Goal: Transaction & Acquisition: Purchase product/service

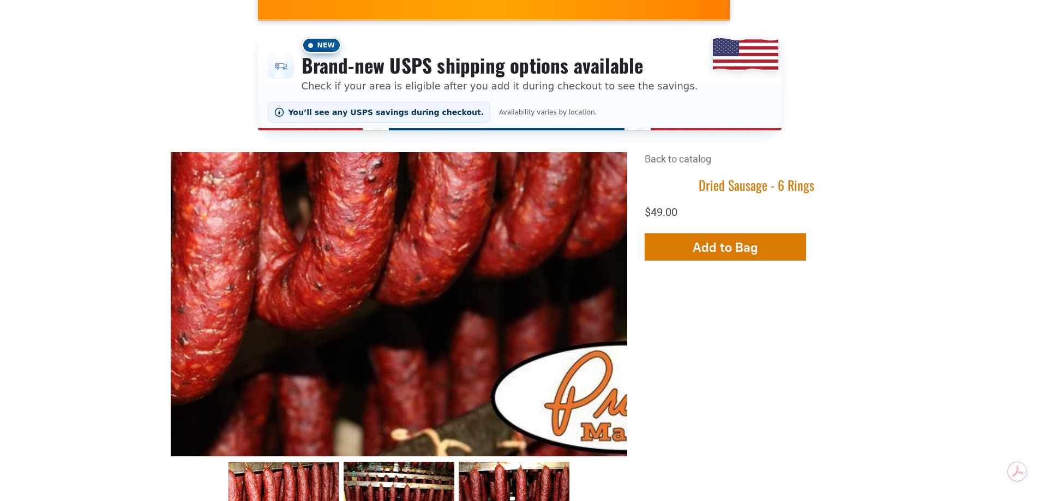
scroll to position [109, 0]
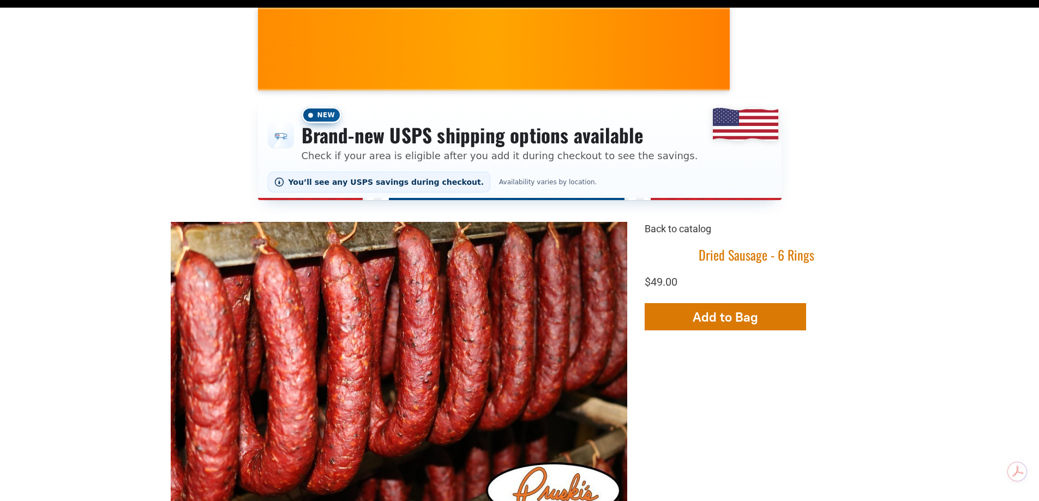
click at [666, 227] on link "Back to catalog" at bounding box center [678, 228] width 67 height 11
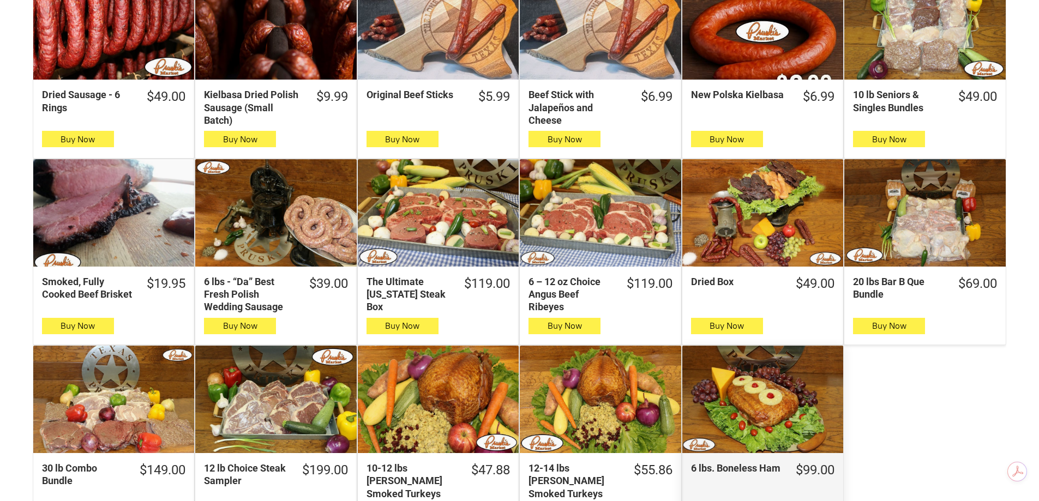
scroll to position [436, 0]
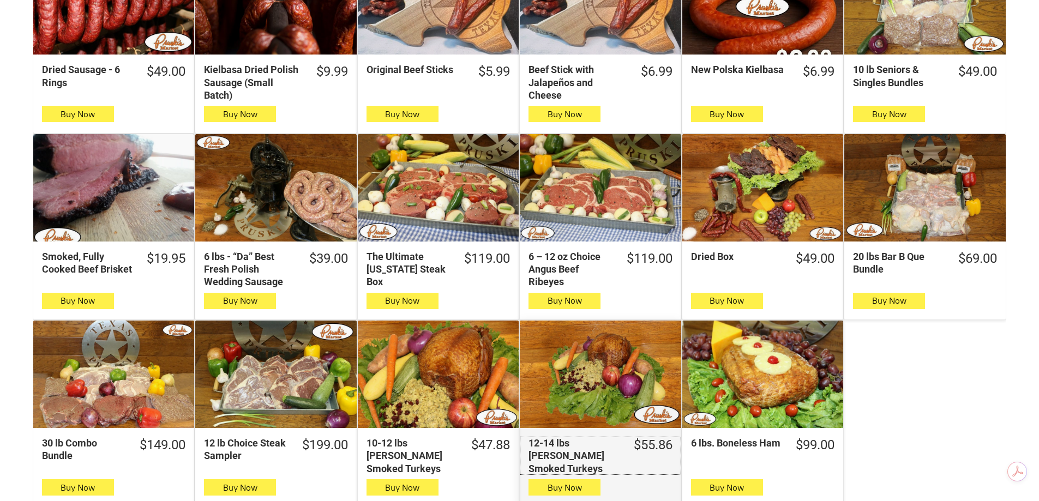
click at [573, 449] on div "12-14 lbs Pruski's Smoked Turkeys" at bounding box center [573, 456] width 91 height 38
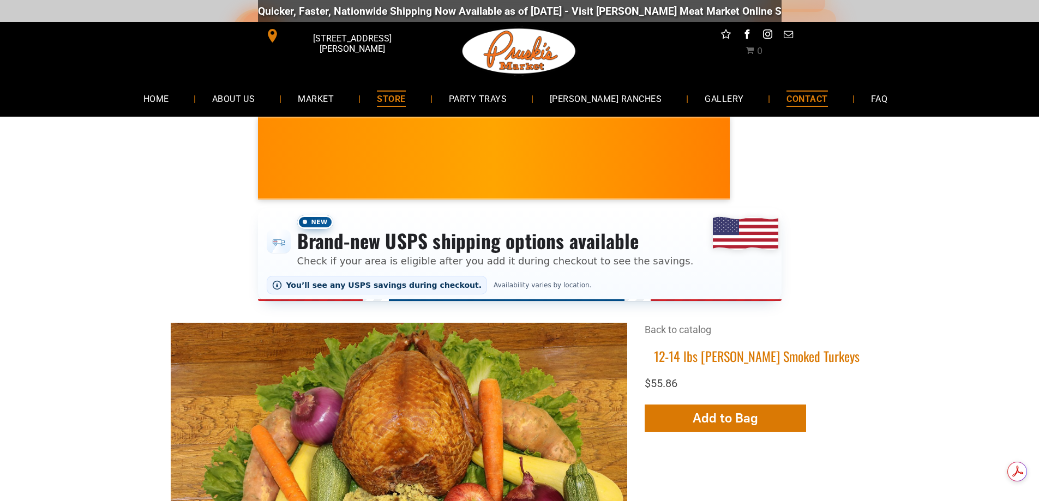
click at [801, 95] on span "CONTACT" at bounding box center [806, 99] width 41 height 16
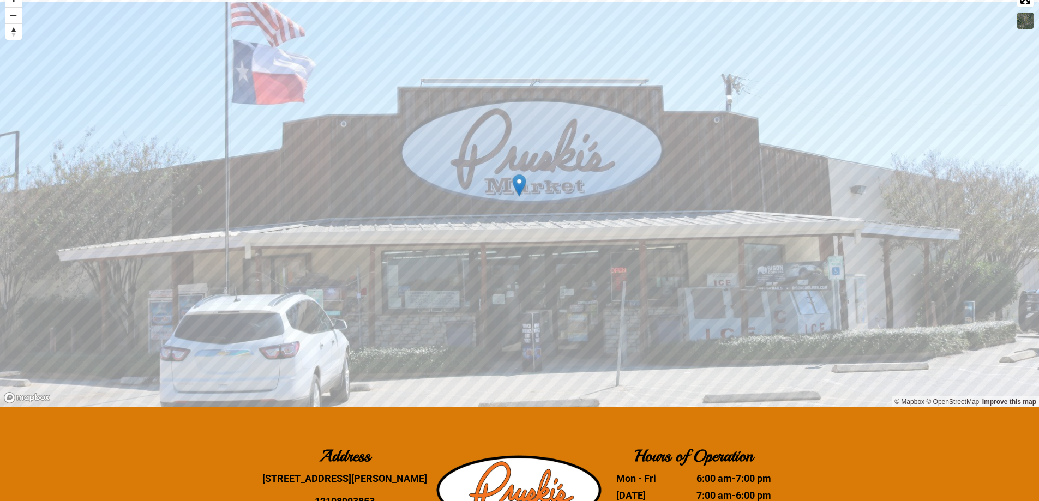
scroll to position [1036, 0]
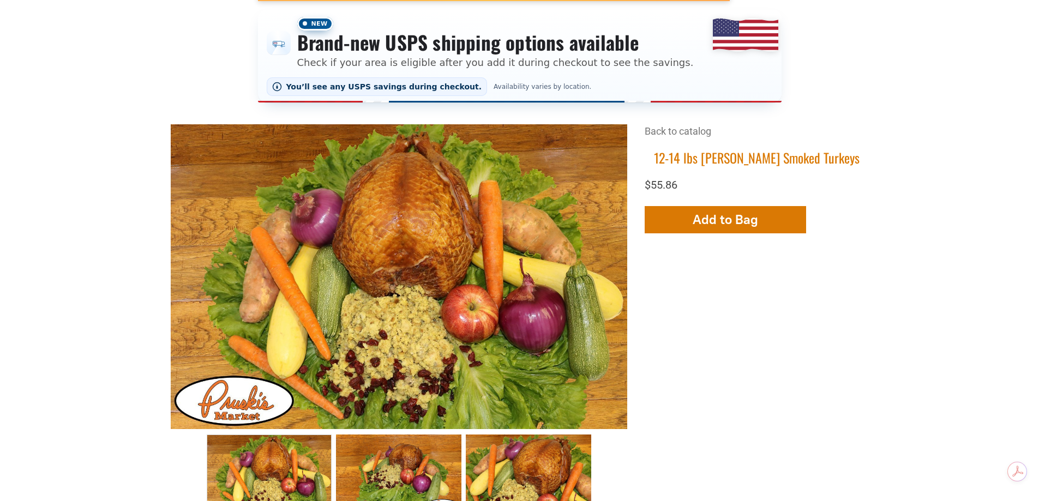
scroll to position [273, 0]
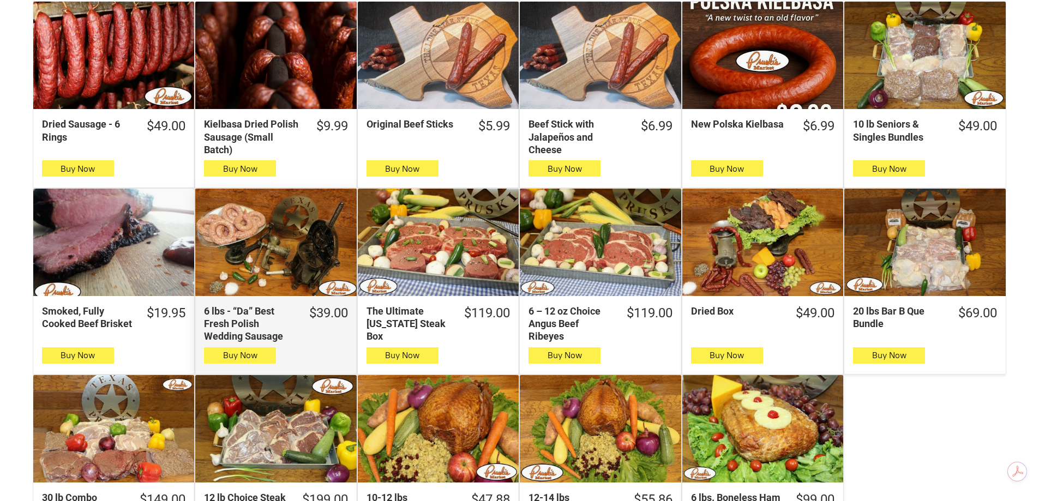
scroll to position [109, 0]
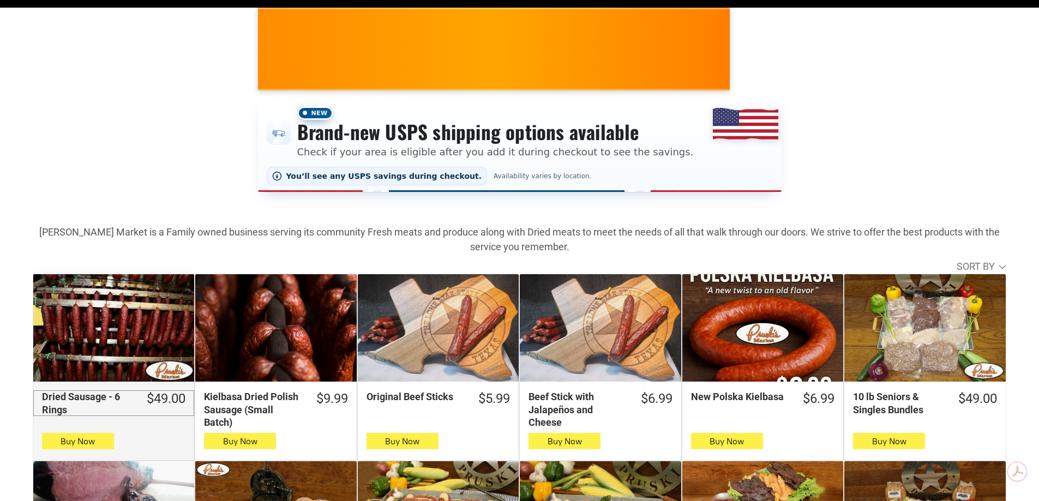
click at [70, 398] on div "Dried Sausage - 6 Rings" at bounding box center [87, 403] width 91 height 26
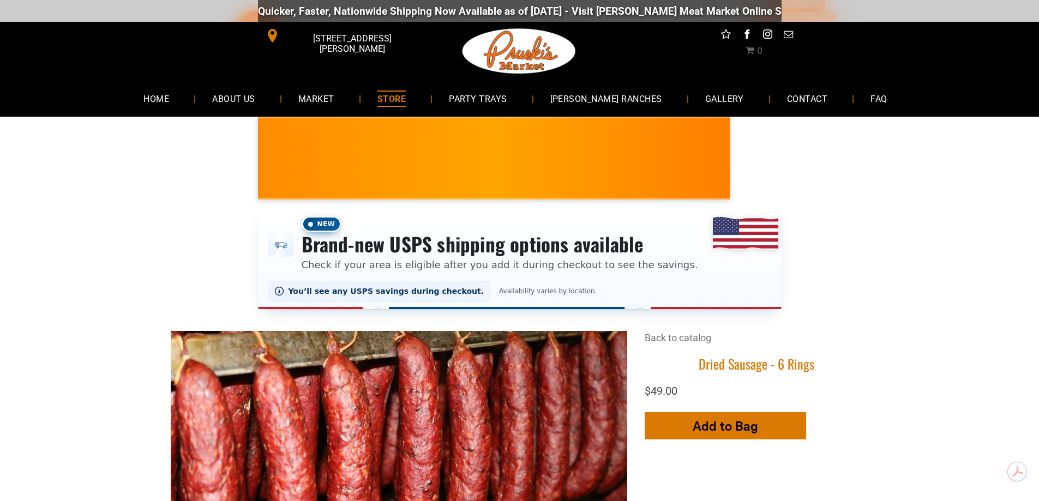
click at [732, 425] on span "button" at bounding box center [725, 426] width 16 height 26
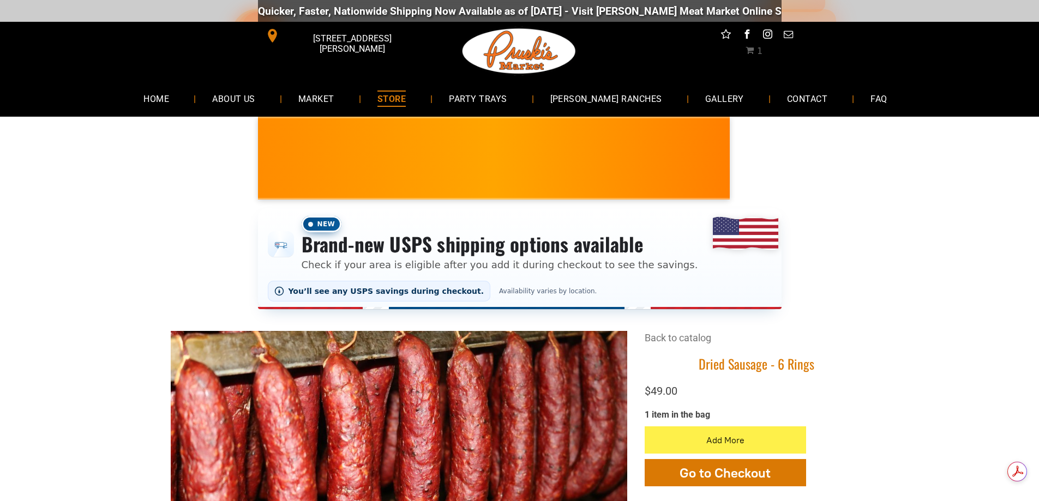
click at [406, 95] on span "STORE" at bounding box center [391, 99] width 28 height 16
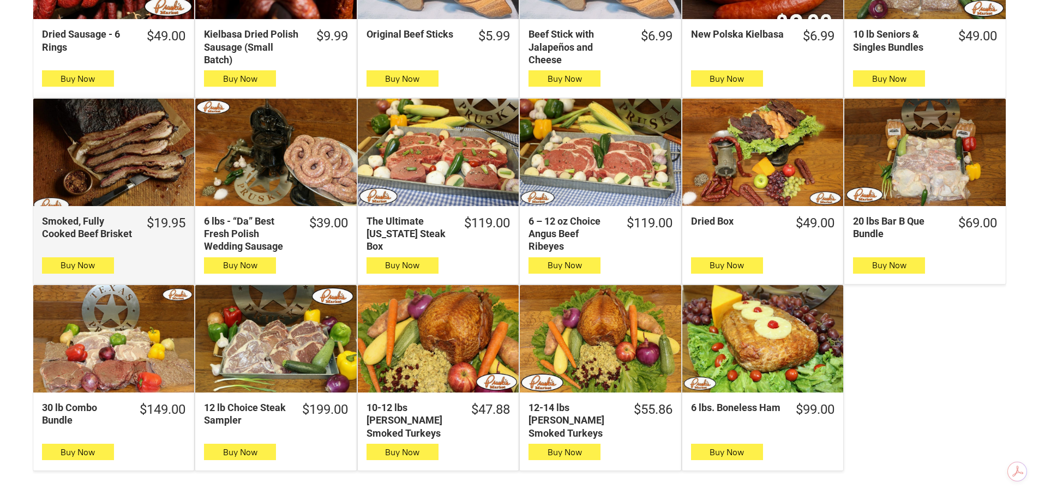
scroll to position [491, 0]
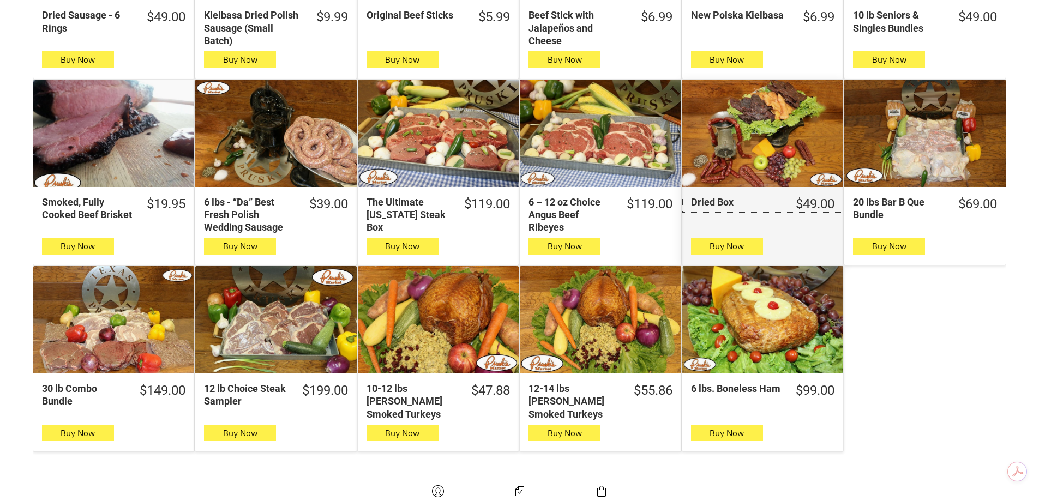
click at [706, 202] on div "Dried Box" at bounding box center [736, 202] width 91 height 13
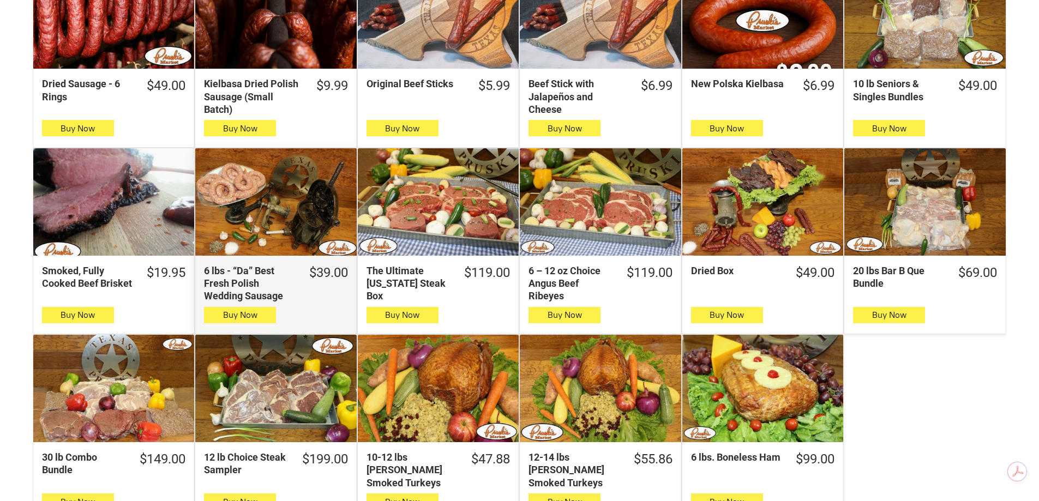
scroll to position [436, 0]
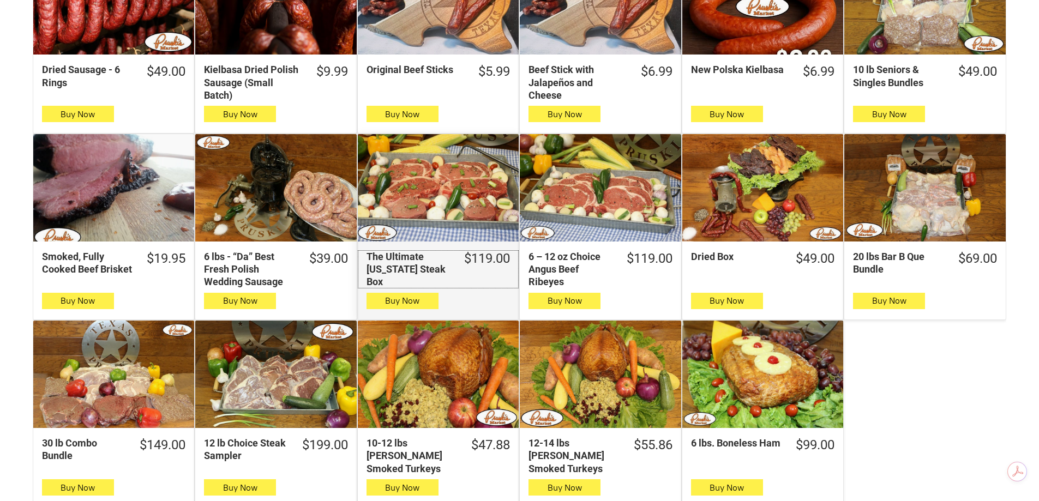
click at [386, 259] on div "The Ultimate Texas Steak Box" at bounding box center [407, 269] width 83 height 38
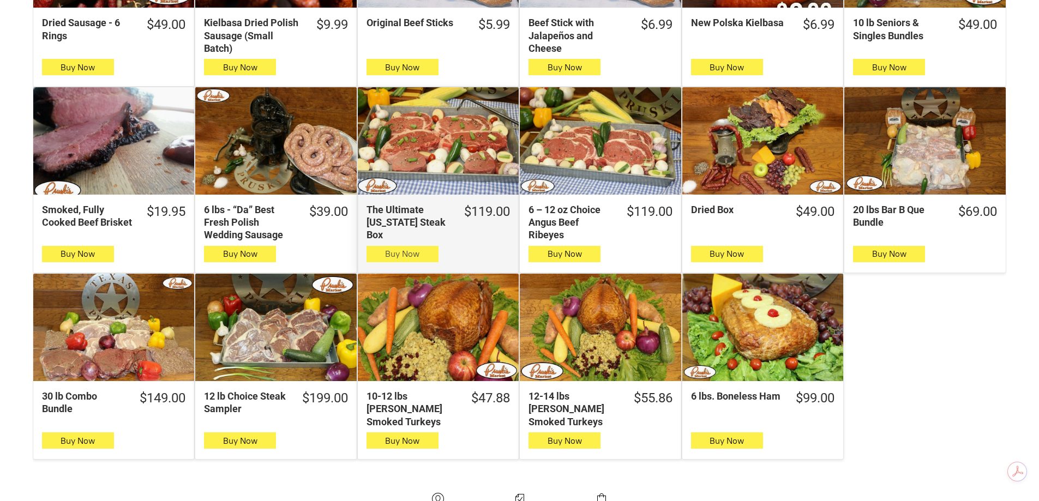
scroll to position [491, 0]
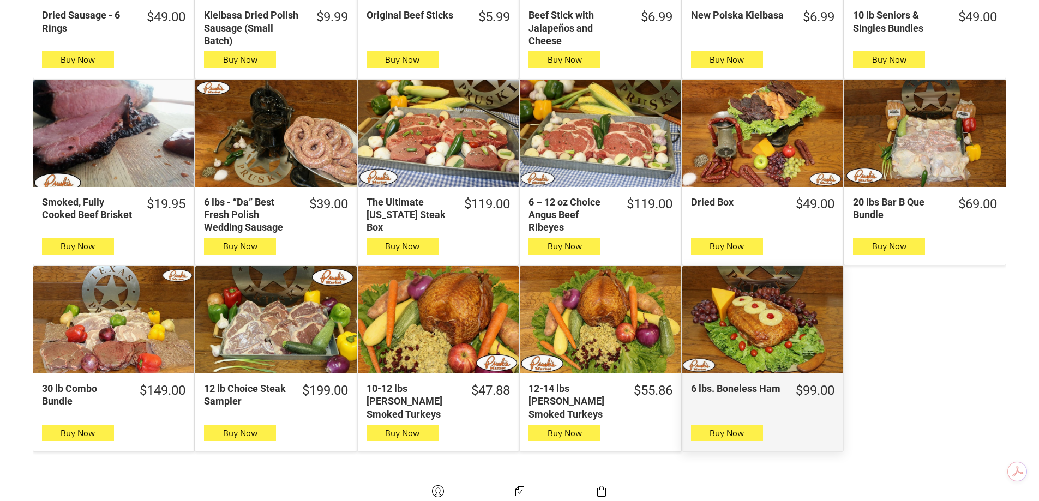
click at [753, 328] on div "6 lbs. Boneless Ham" at bounding box center [762, 319] width 161 height 107
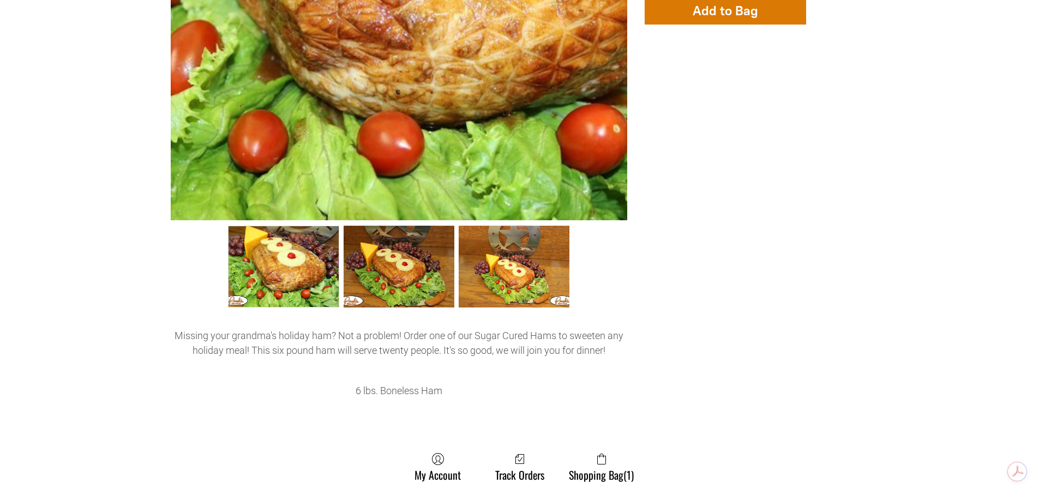
scroll to position [436, 0]
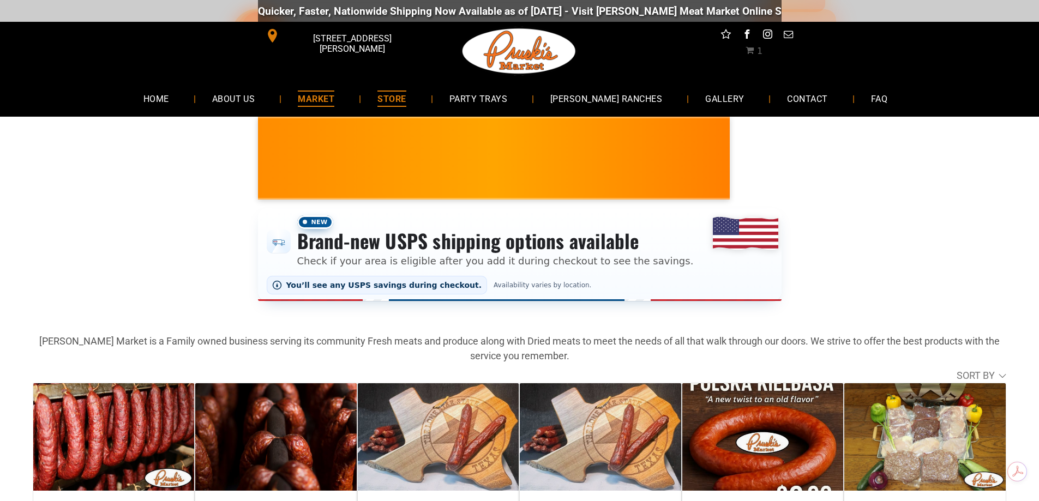
click at [334, 101] on span "MARKET" at bounding box center [316, 99] width 37 height 16
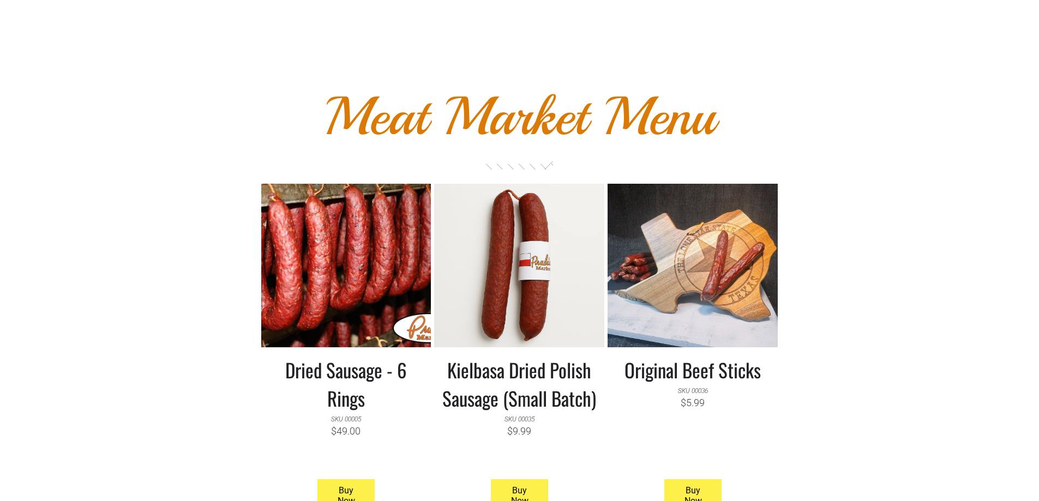
scroll to position [873, 0]
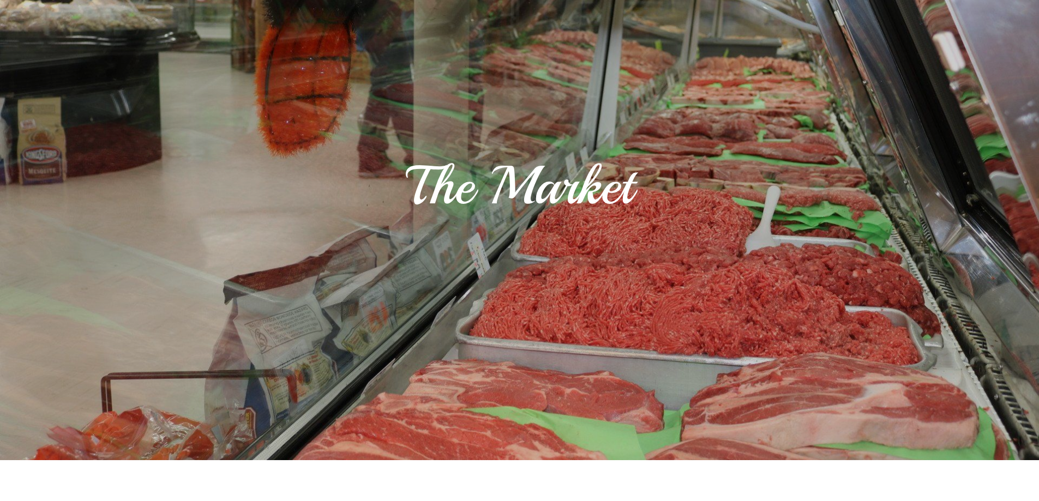
scroll to position [0, 0]
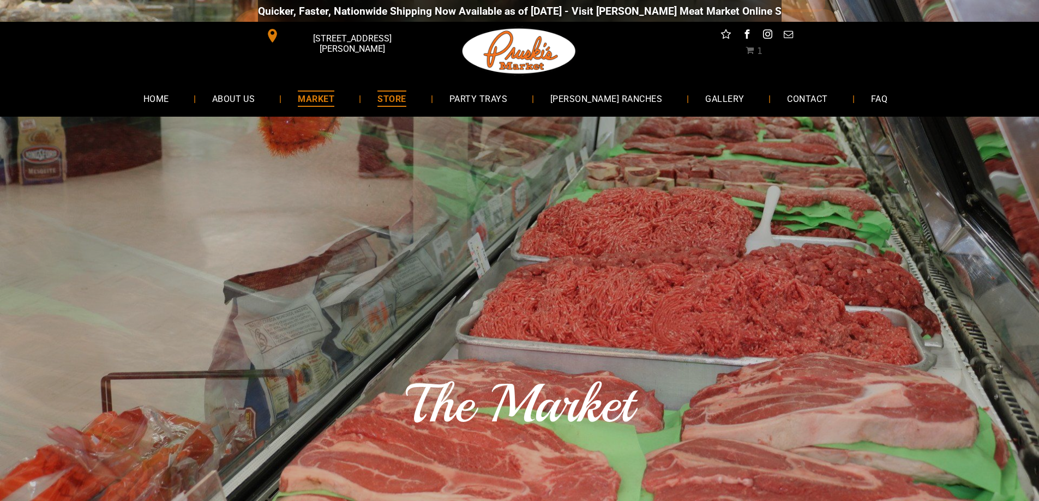
click at [406, 98] on span "STORE" at bounding box center [391, 99] width 28 height 16
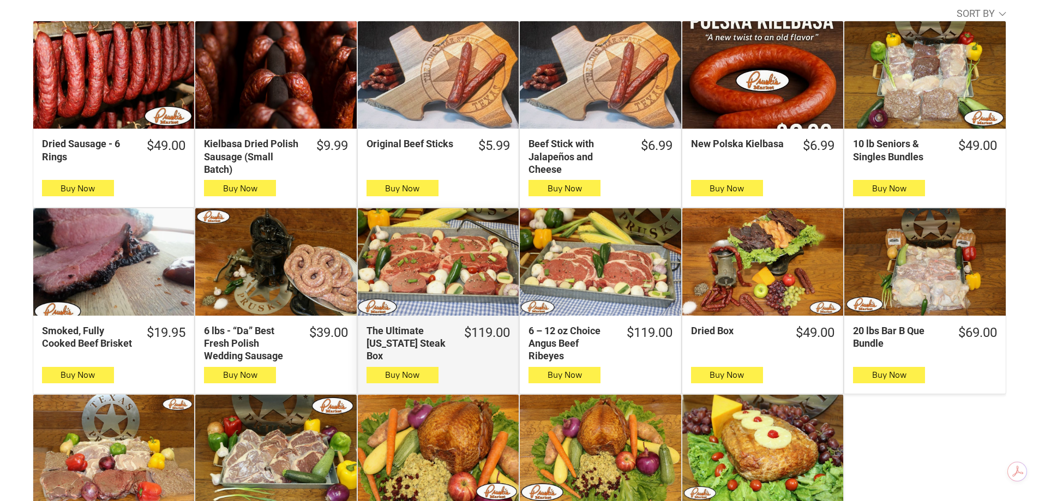
scroll to position [382, 0]
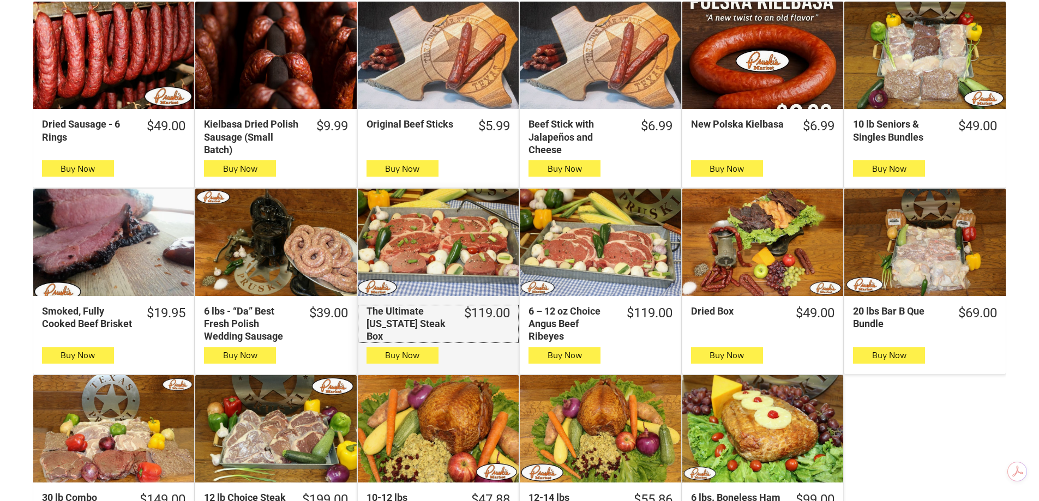
click at [416, 324] on div "The Ultimate Texas Steak Box" at bounding box center [407, 324] width 83 height 38
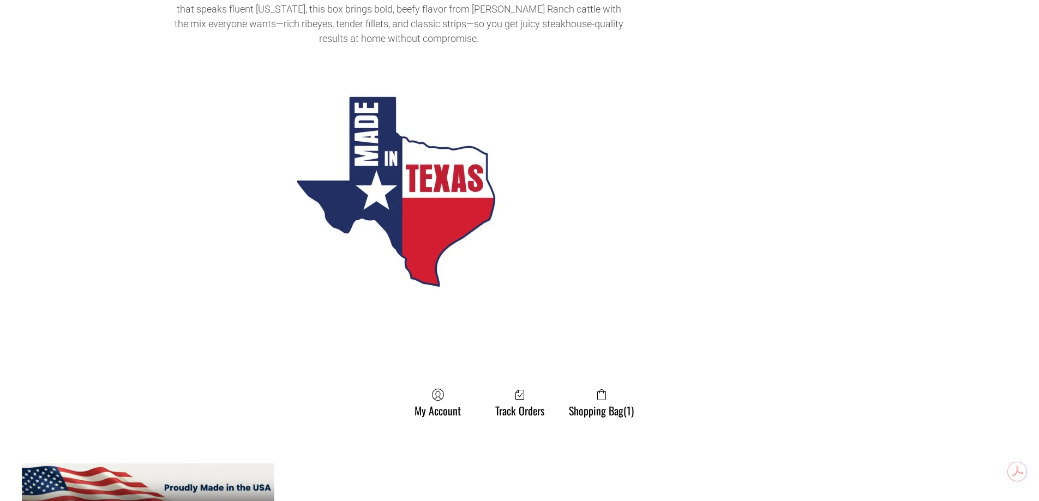
scroll to position [873, 0]
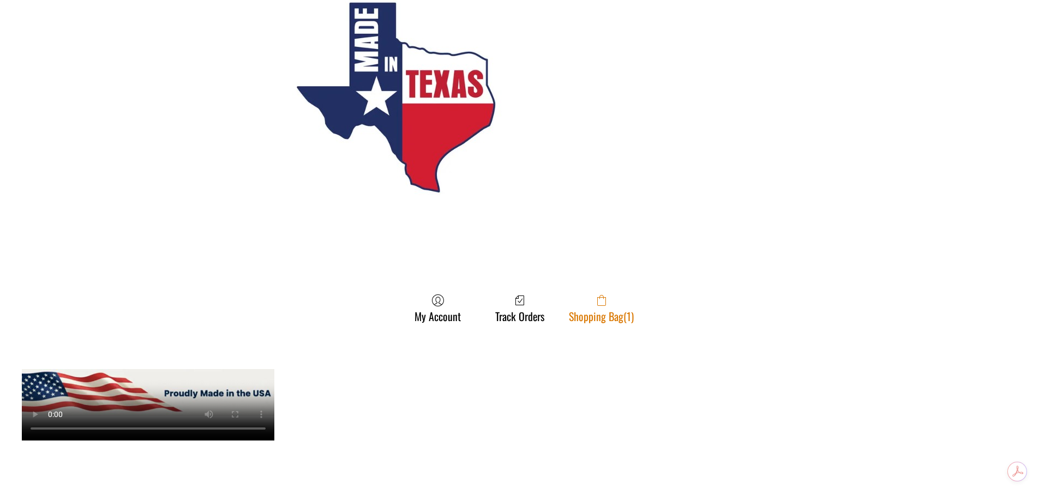
click at [604, 322] on link "Shopping Bag (1)" at bounding box center [601, 308] width 76 height 29
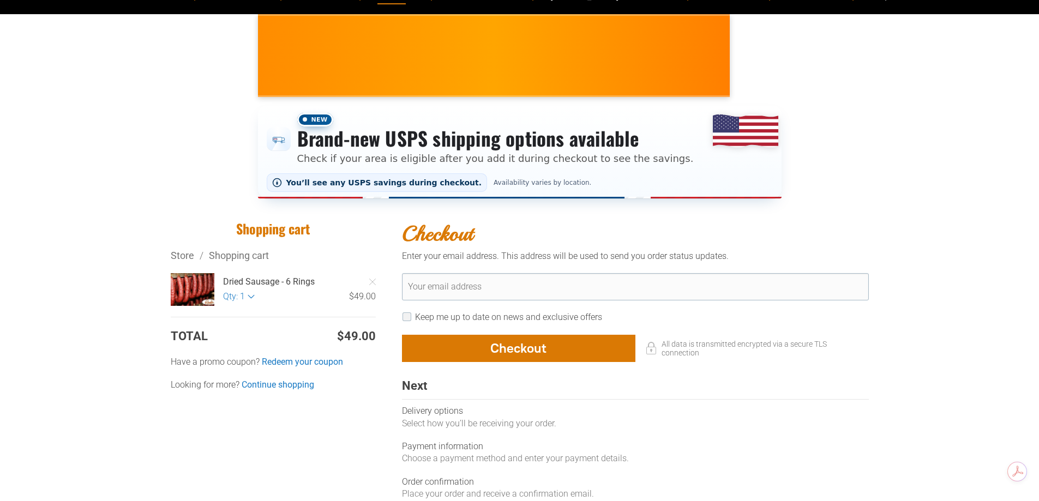
scroll to position [109, 0]
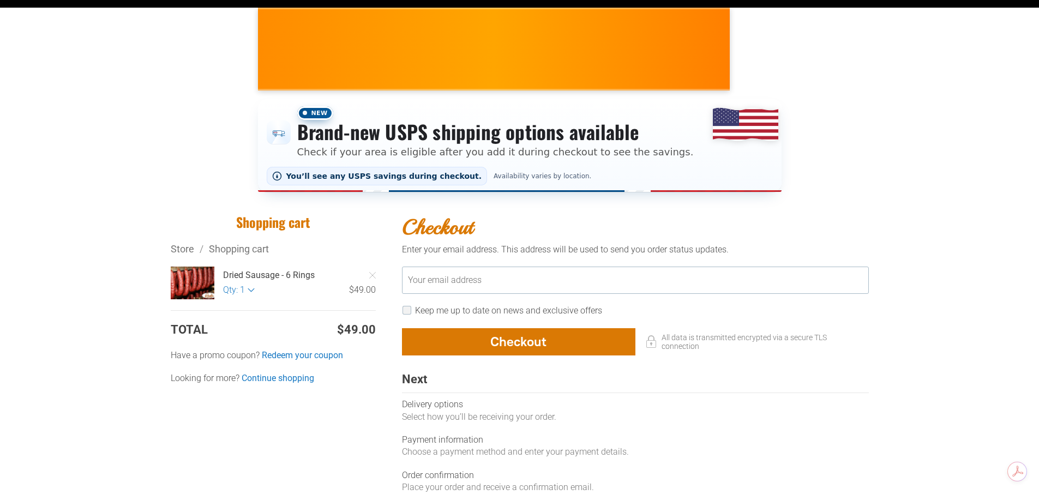
click at [448, 287] on input "Your email address" at bounding box center [635, 280] width 467 height 27
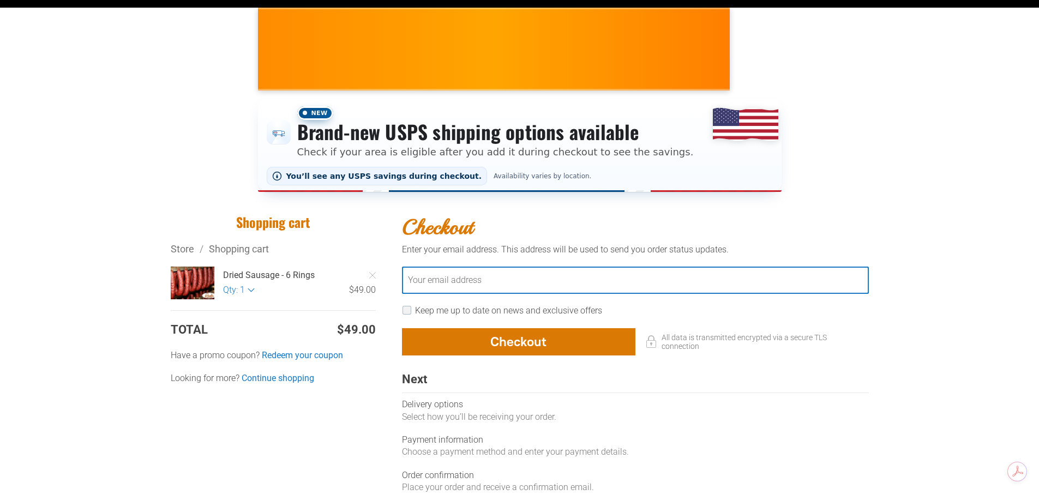
type input "**********"
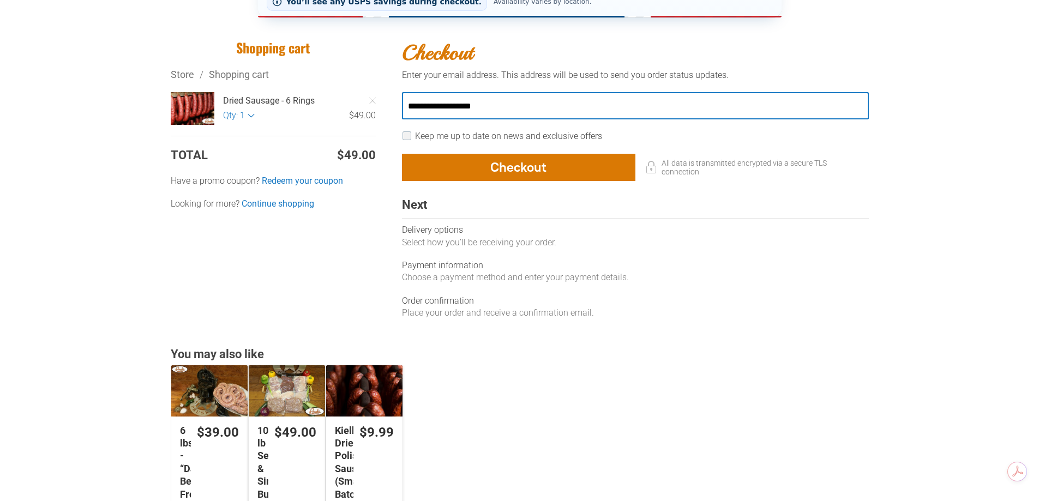
scroll to position [273, 0]
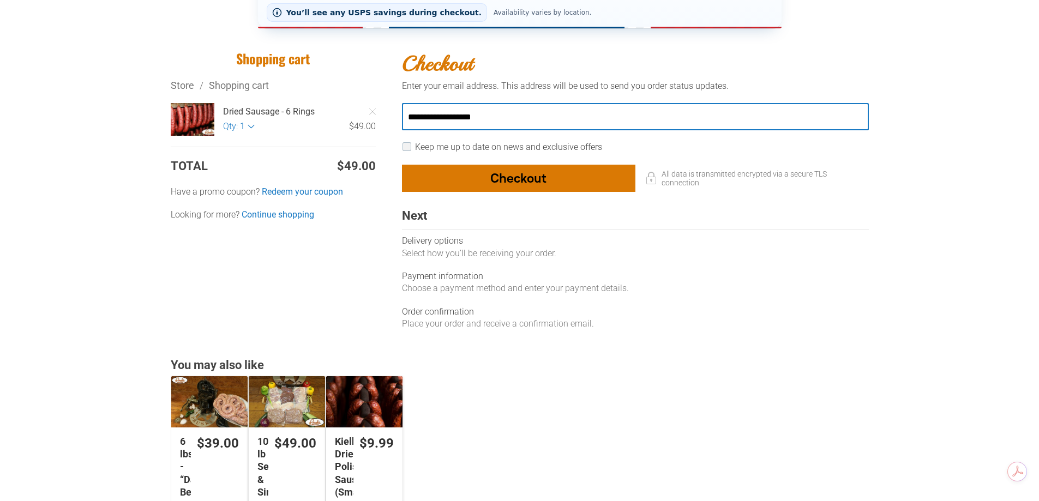
click at [500, 176] on div "button" at bounding box center [518, 178] width 232 height 26
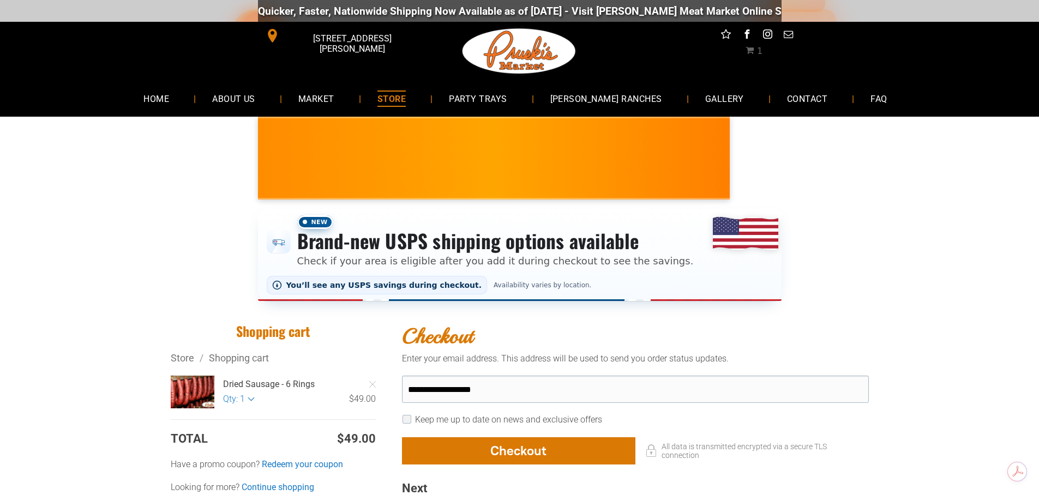
select select "**"
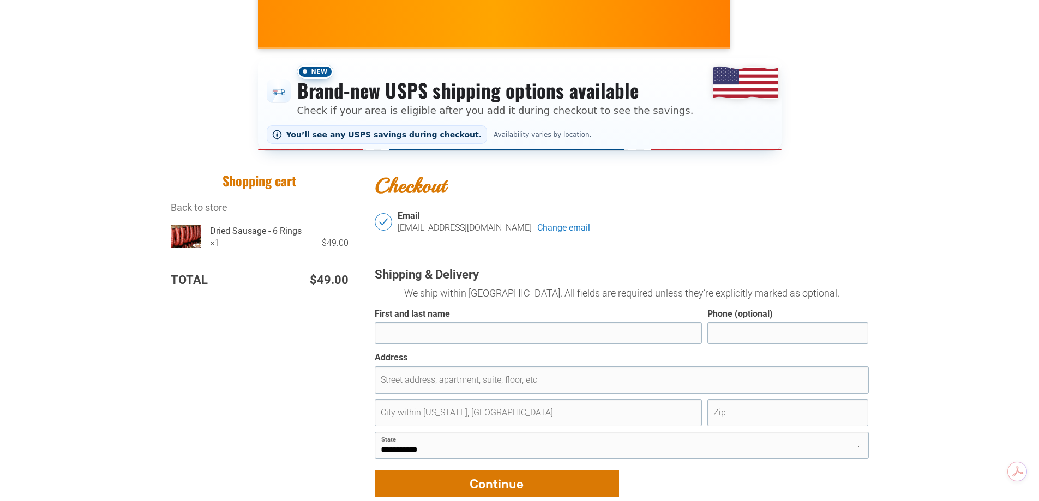
scroll to position [218, 0]
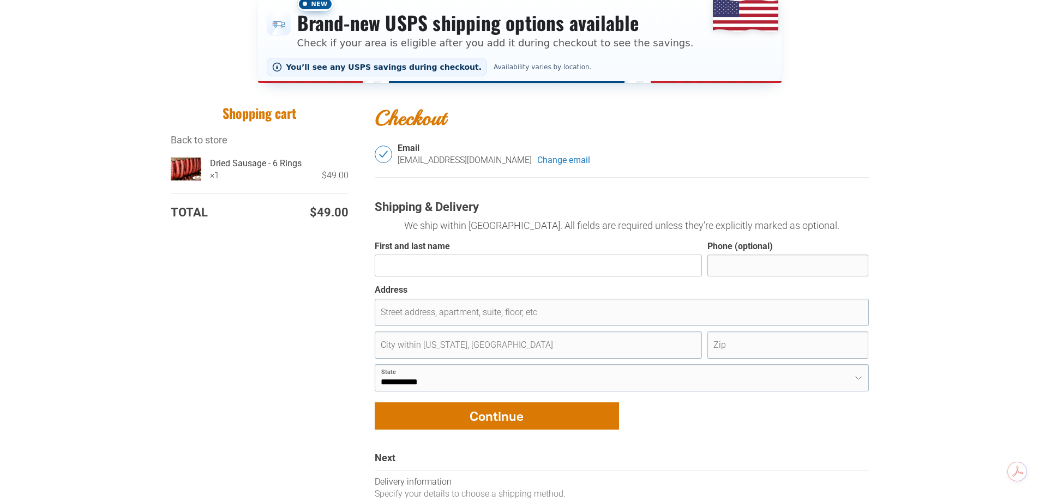
click at [437, 263] on input "First and last name" at bounding box center [539, 266] width 328 height 22
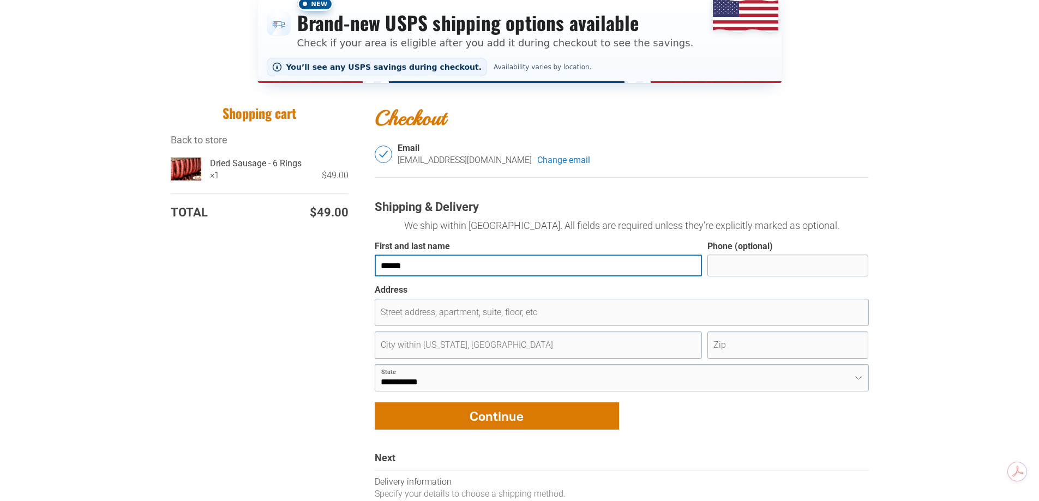
click at [406, 261] on input "******" at bounding box center [539, 266] width 328 height 22
type input "**********"
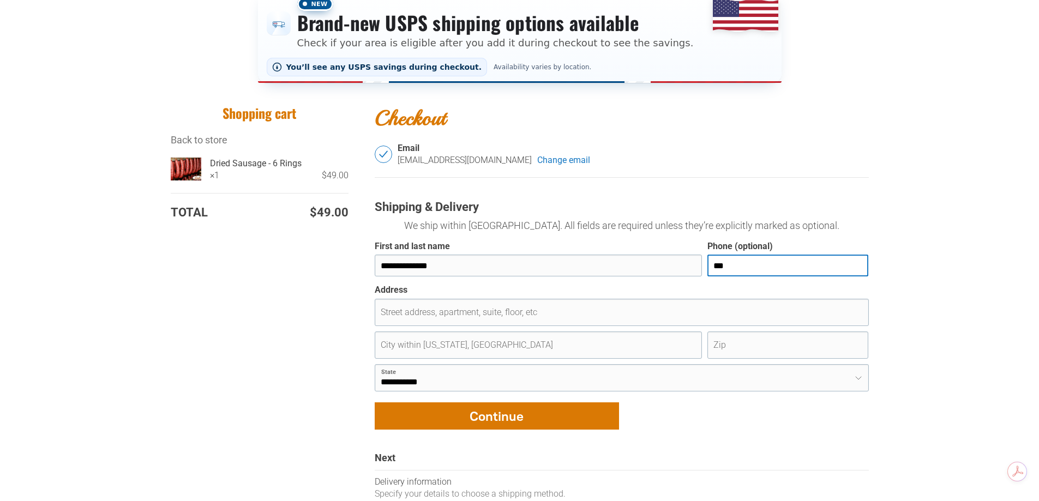
type input "**********"
type input "**"
type input "**********"
type input "*******"
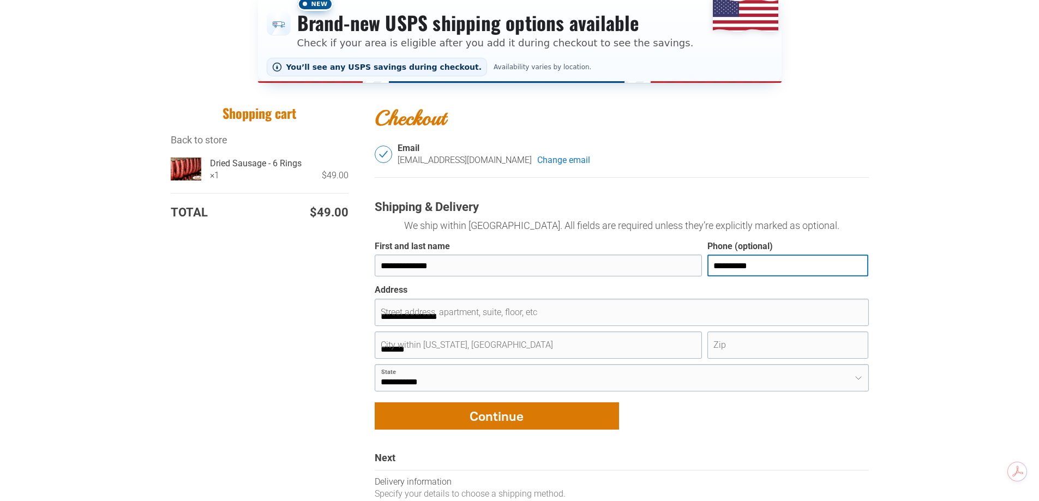
type input "*****"
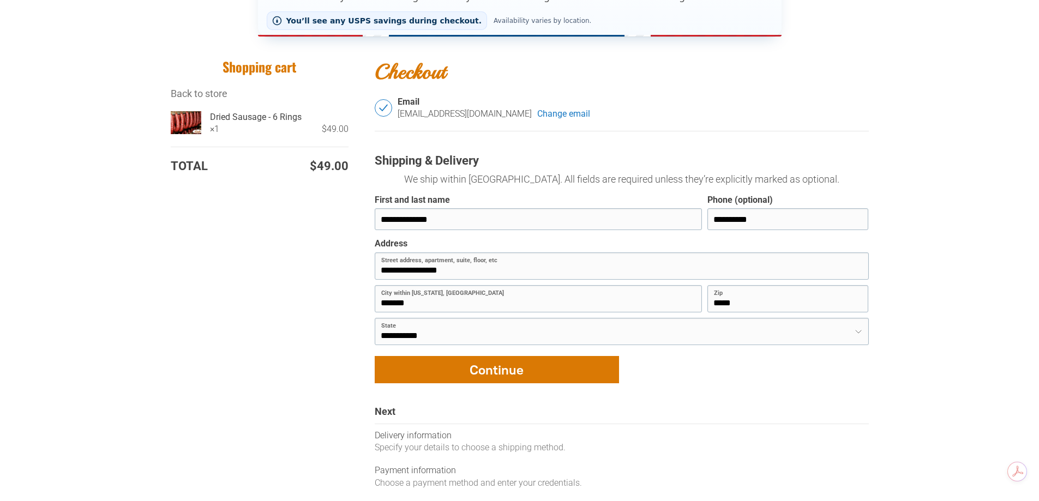
scroll to position [327, 0]
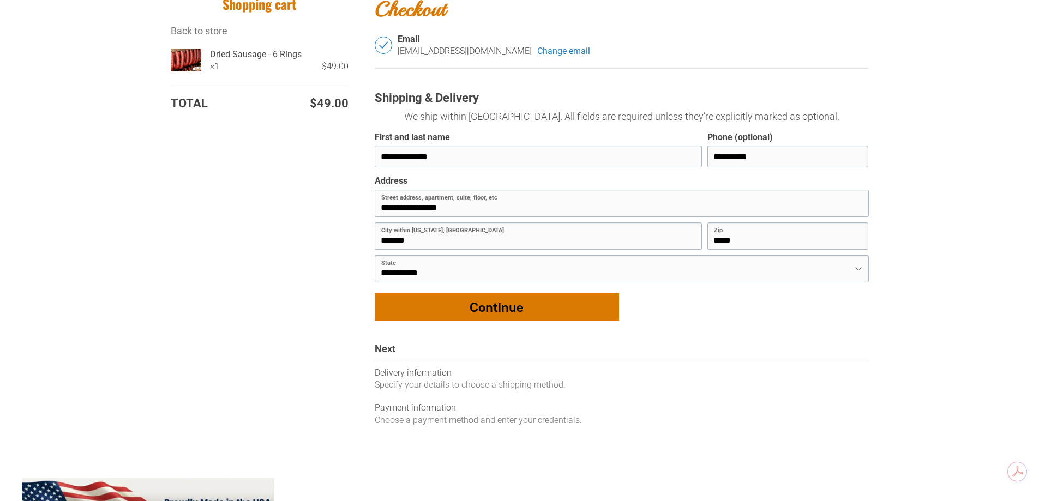
click at [477, 311] on div "button" at bounding box center [496, 307] width 243 height 26
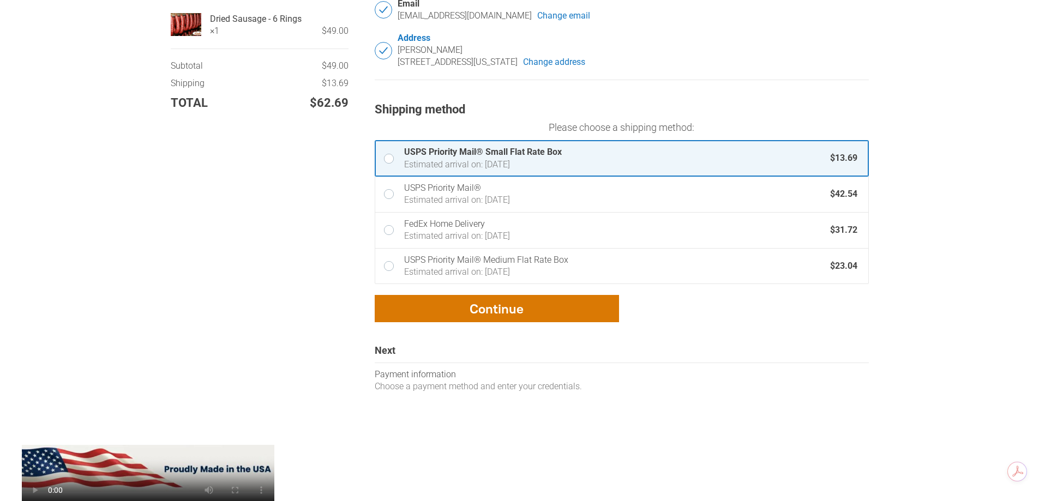
scroll to position [382, 0]
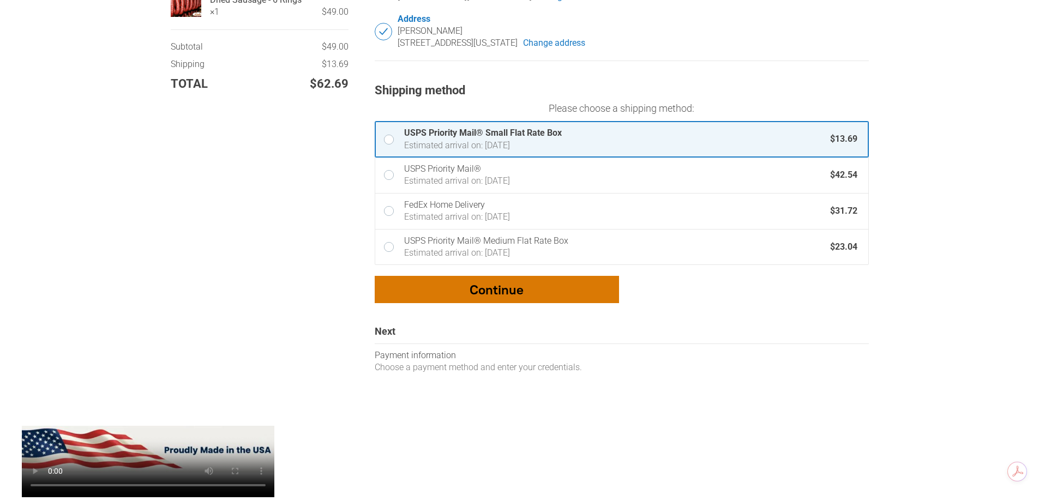
click at [496, 290] on div "button" at bounding box center [496, 290] width 243 height 26
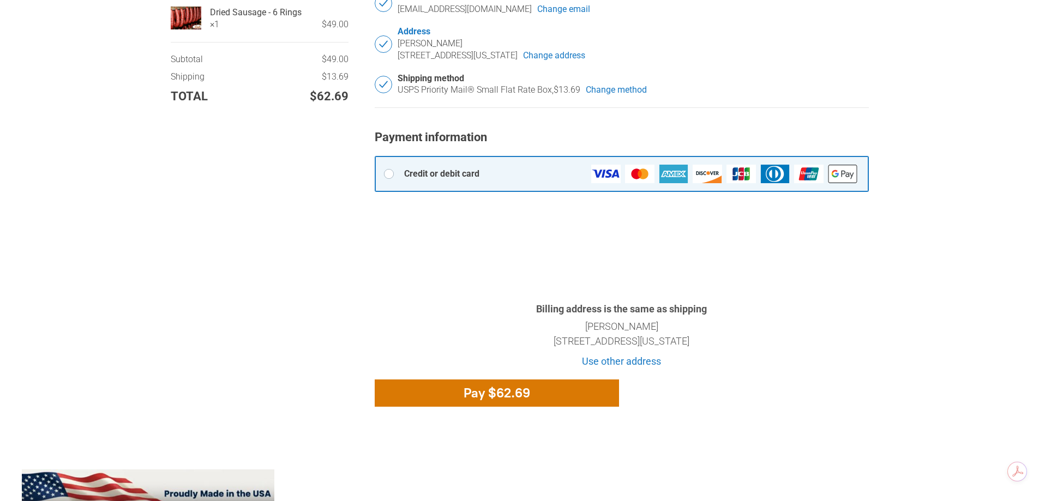
scroll to position [382, 0]
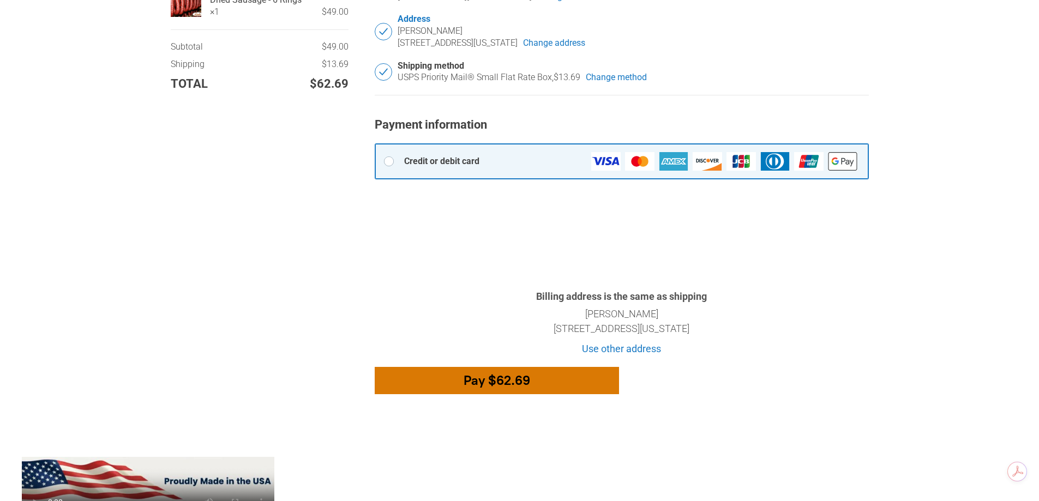
click at [490, 385] on div "button" at bounding box center [496, 381] width 243 height 26
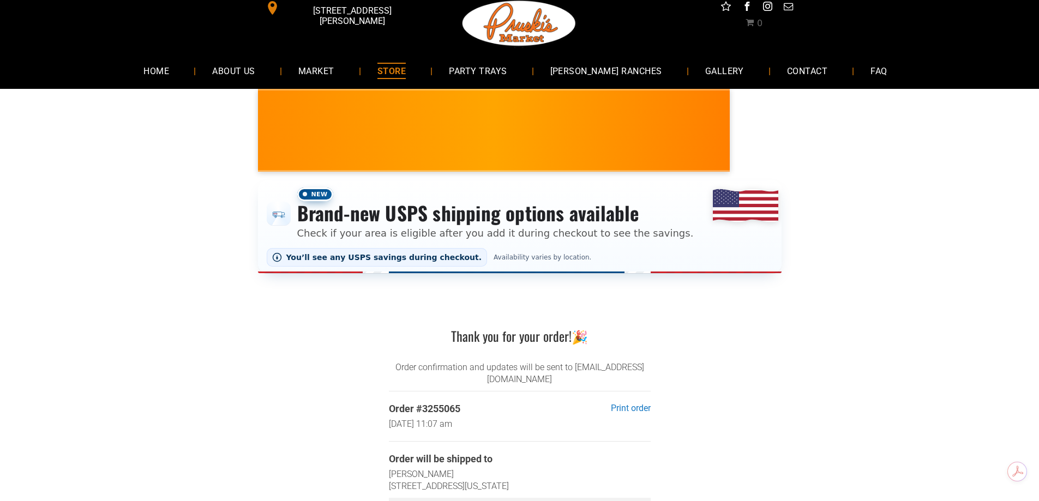
scroll to position [55, 0]
